Goal: Information Seeking & Learning: Learn about a topic

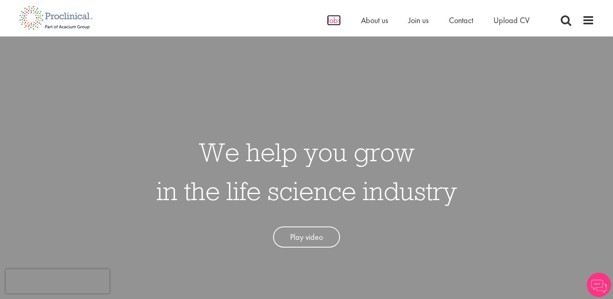
click at [331, 22] on span "Jobs" at bounding box center [334, 20] width 14 height 11
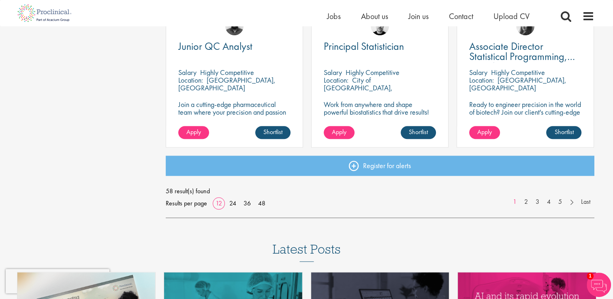
scroll to position [616, 0]
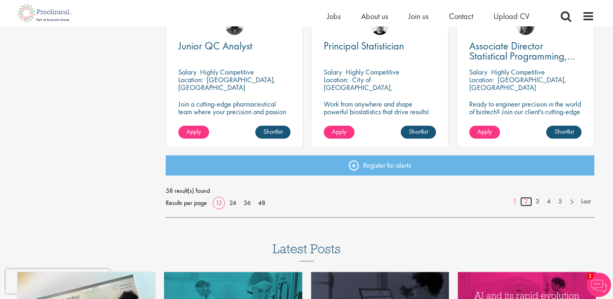
click at [525, 202] on link "2" at bounding box center [526, 201] width 12 height 9
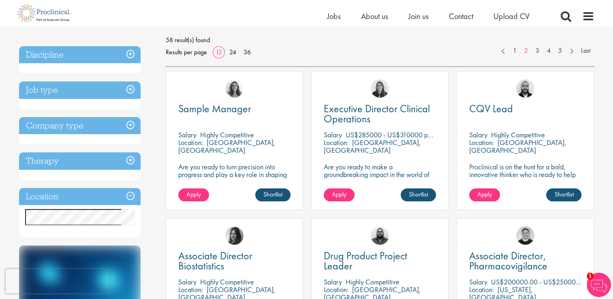
scroll to position [111, 0]
